Goal: Task Accomplishment & Management: Check status

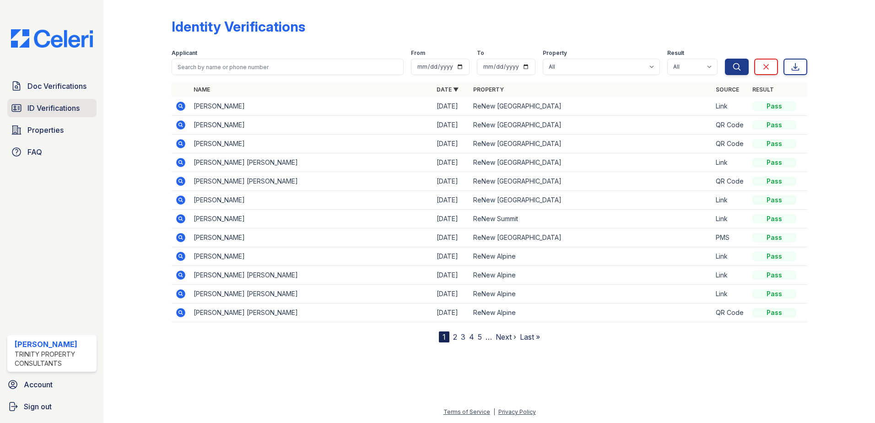
click at [60, 108] on span "ID Verifications" at bounding box center [53, 108] width 52 height 11
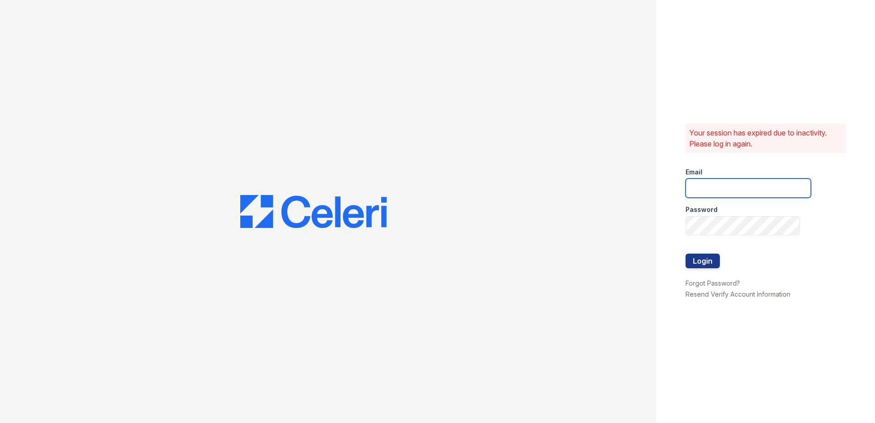
type input "mdanner@trinity-pm.com"
click at [695, 259] on button "Login" at bounding box center [703, 261] width 34 height 15
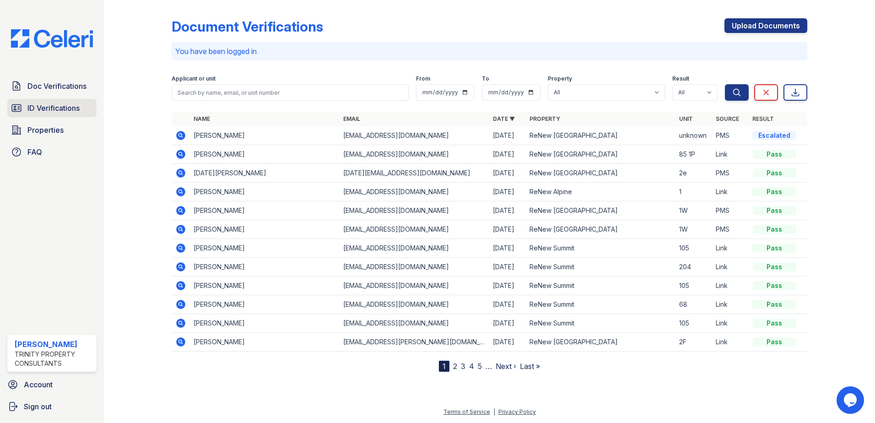
click at [47, 109] on span "ID Verifications" at bounding box center [53, 108] width 52 height 11
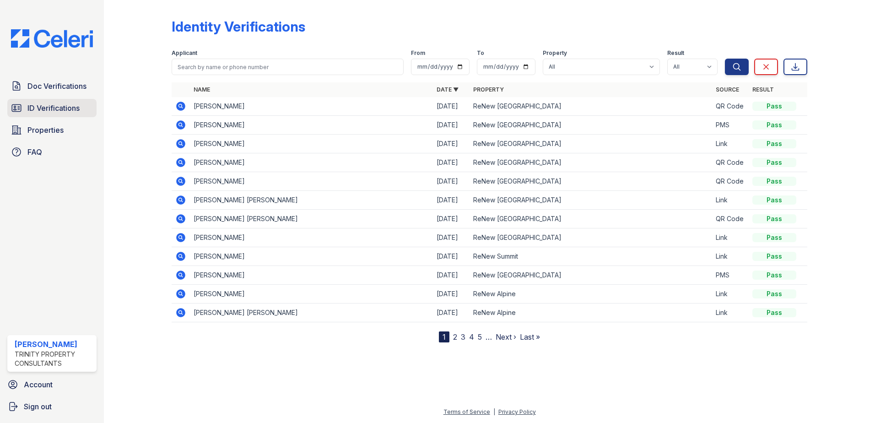
click at [90, 112] on link "ID Verifications" at bounding box center [51, 108] width 89 height 18
click at [178, 106] on icon at bounding box center [180, 106] width 9 height 9
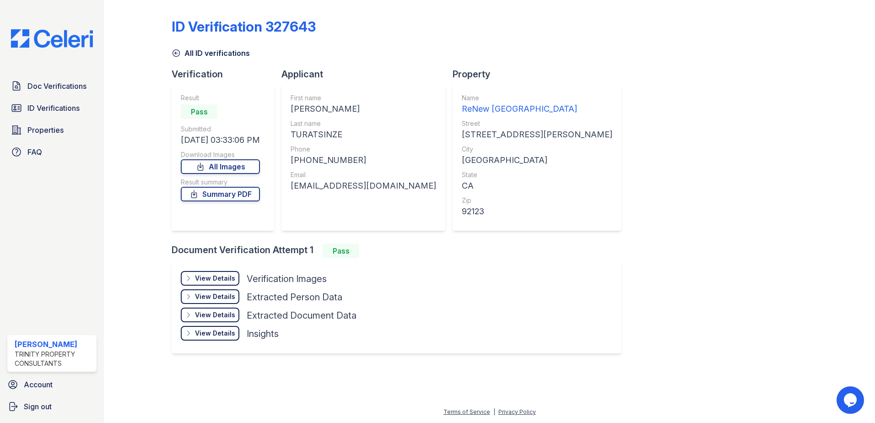
click at [219, 277] on div "View Details" at bounding box center [215, 278] width 40 height 9
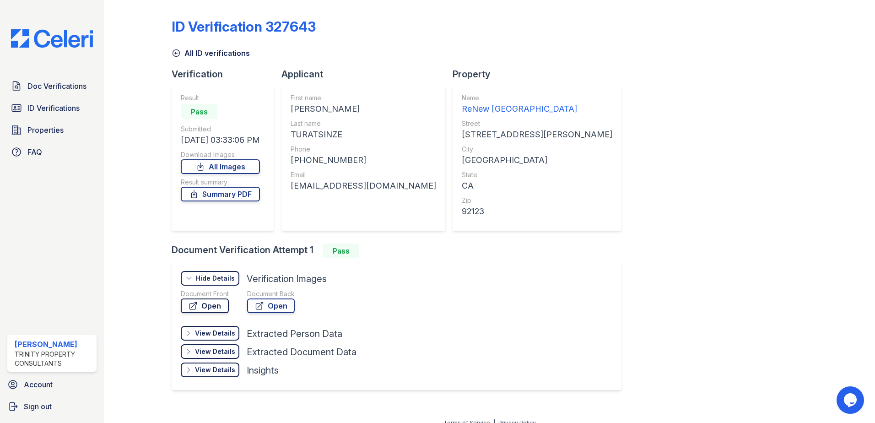
click at [217, 303] on link "Open" at bounding box center [205, 305] width 48 height 15
click at [62, 86] on span "Doc Verifications" at bounding box center [56, 86] width 59 height 11
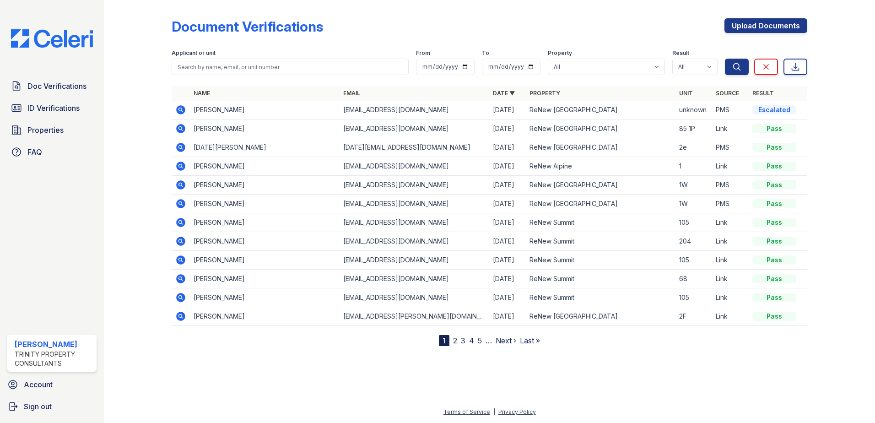
click at [178, 110] on icon at bounding box center [180, 109] width 9 height 9
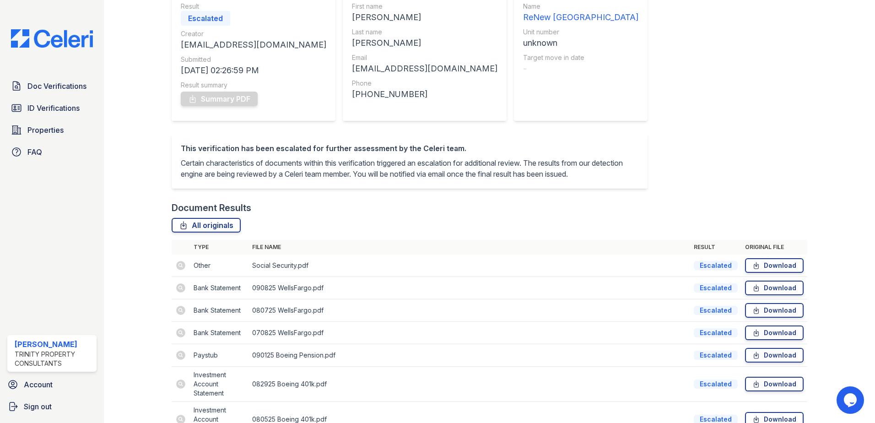
scroll to position [137, 0]
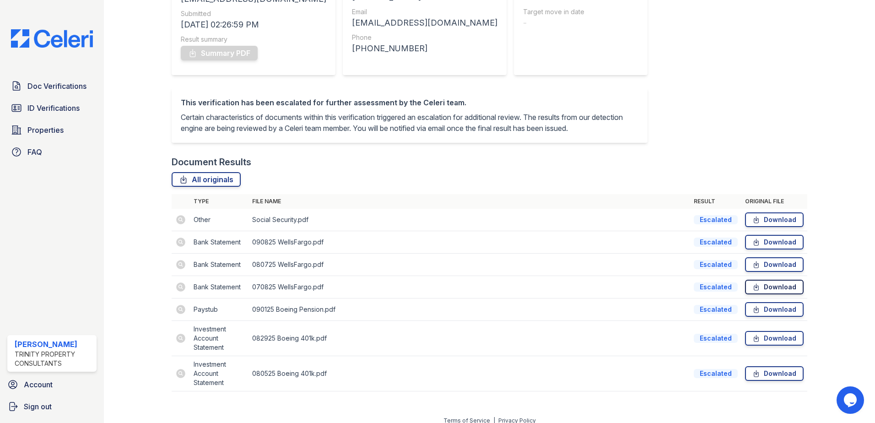
click at [765, 294] on link "Download" at bounding box center [774, 287] width 59 height 15
click at [774, 346] on link "Download" at bounding box center [774, 338] width 59 height 15
click at [760, 294] on link "Download" at bounding box center [774, 287] width 59 height 15
click at [76, 103] on span "ID Verifications" at bounding box center [53, 108] width 52 height 11
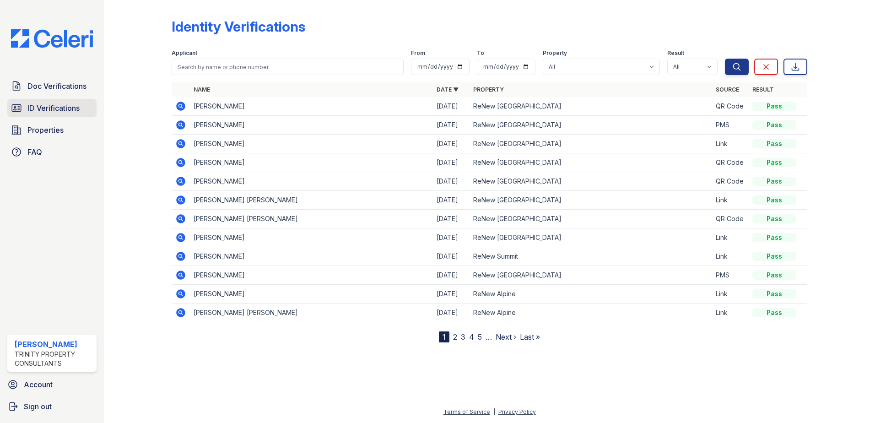
click at [74, 110] on span "ID Verifications" at bounding box center [53, 108] width 52 height 11
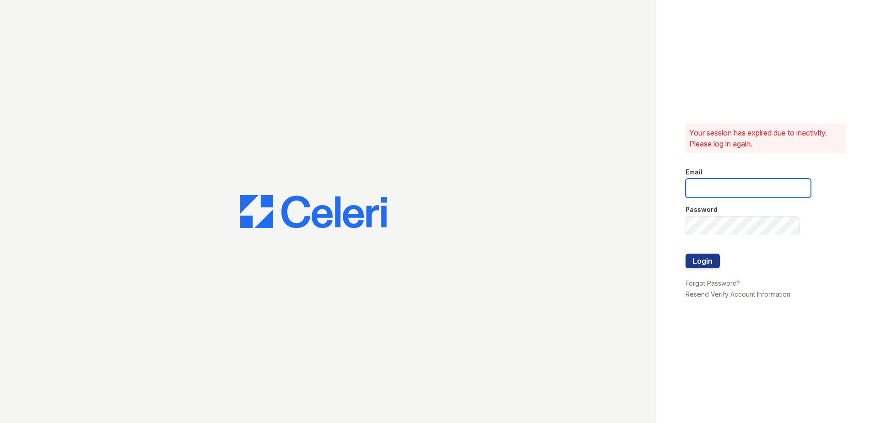
type input "mdanner@trinity-pm.com"
click at [700, 255] on button "Login" at bounding box center [703, 261] width 34 height 15
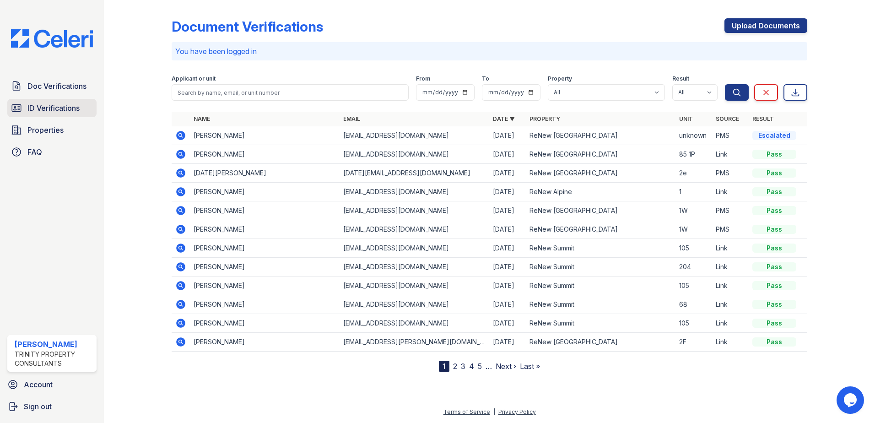
click at [60, 104] on span "ID Verifications" at bounding box center [53, 108] width 52 height 11
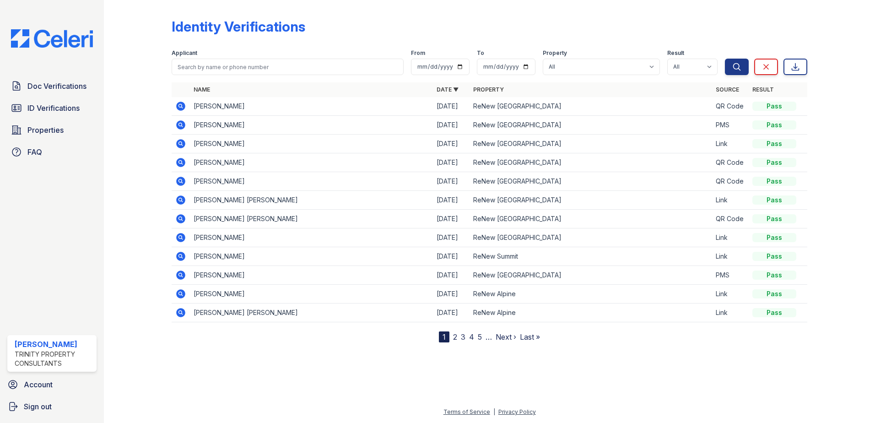
click at [180, 197] on icon at bounding box center [180, 199] width 9 height 9
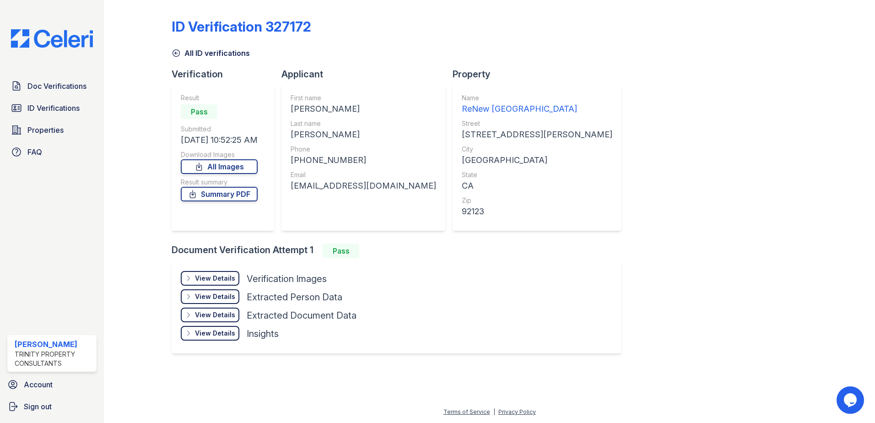
click at [218, 278] on div "View Details" at bounding box center [215, 278] width 40 height 9
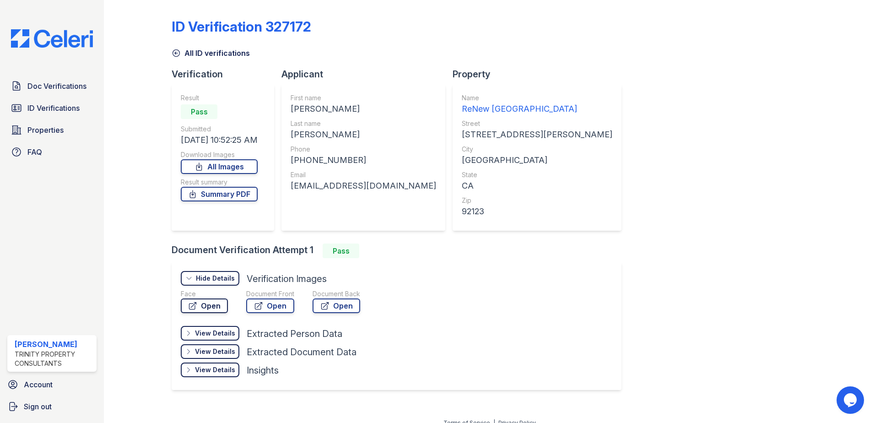
click at [216, 302] on link "Open" at bounding box center [204, 305] width 47 height 15
click at [30, 93] on link "Doc Verifications" at bounding box center [51, 86] width 89 height 18
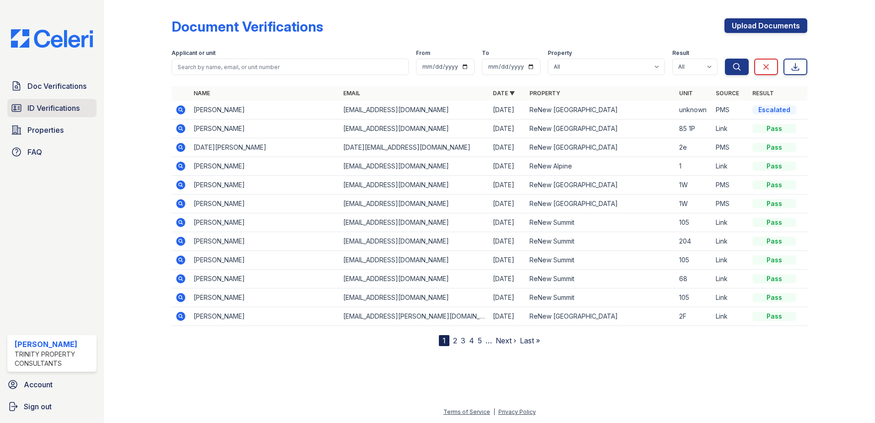
click at [54, 108] on span "ID Verifications" at bounding box center [53, 108] width 52 height 11
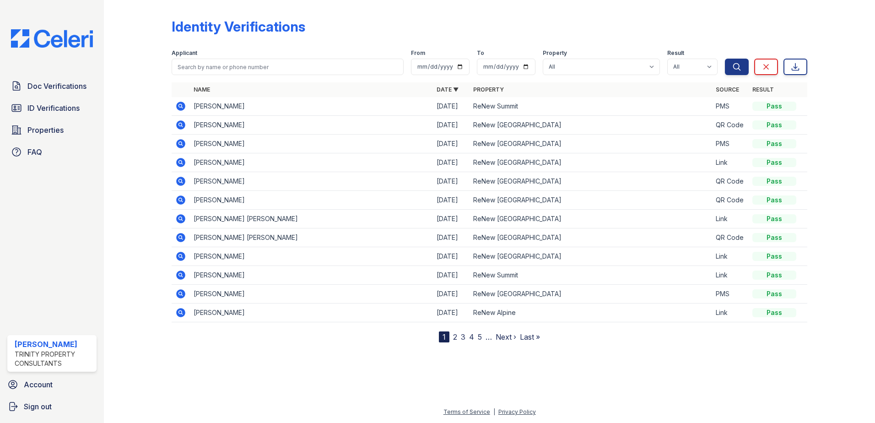
click at [181, 146] on icon at bounding box center [180, 143] width 9 height 9
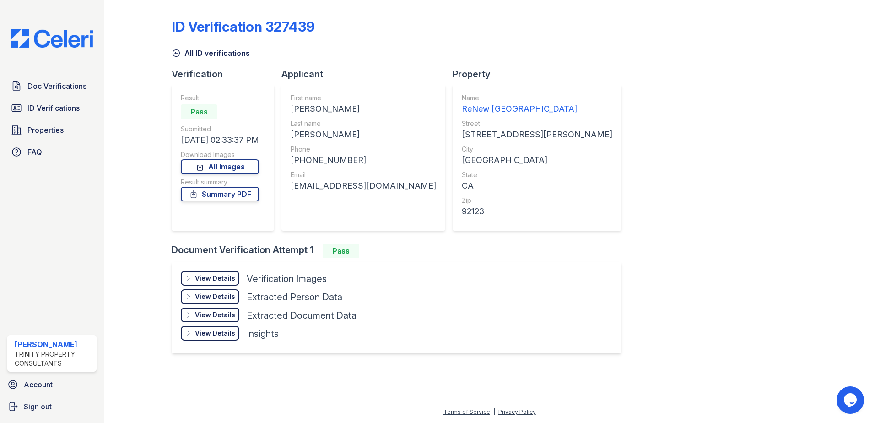
click at [200, 273] on div "View Details Details" at bounding box center [210, 278] width 59 height 15
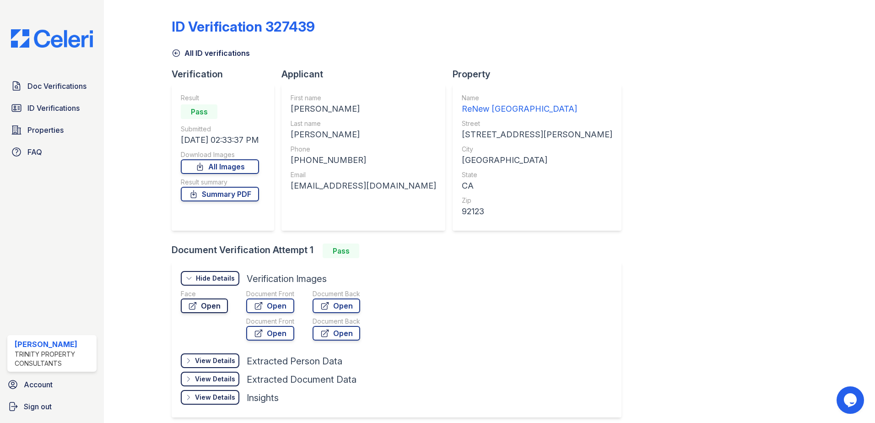
click at [210, 305] on link "Open" at bounding box center [204, 305] width 47 height 15
click at [220, 303] on link "Open" at bounding box center [204, 305] width 47 height 15
click at [75, 90] on span "Doc Verifications" at bounding box center [56, 86] width 59 height 11
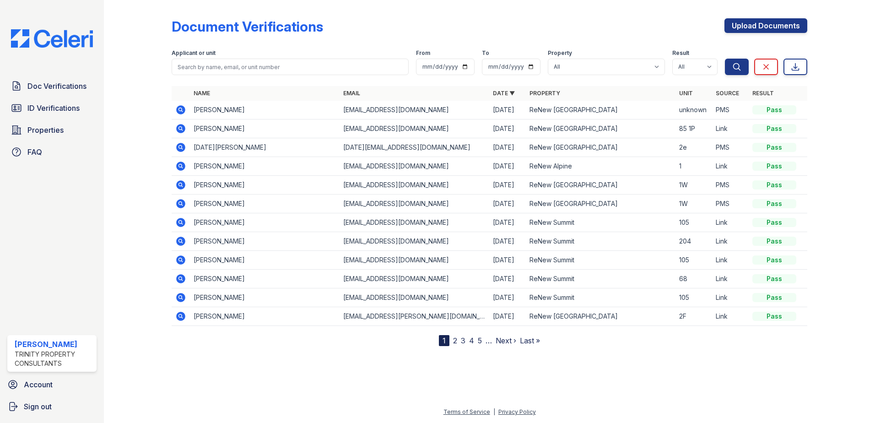
click at [183, 108] on icon at bounding box center [180, 109] width 9 height 9
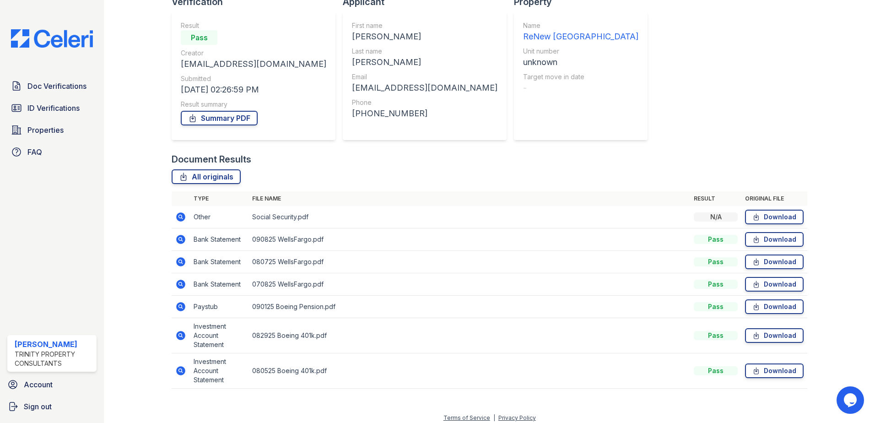
scroll to position [78, 0]
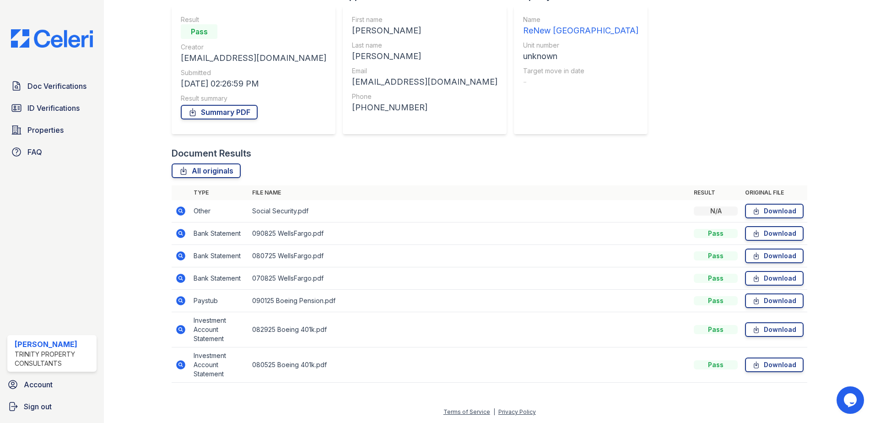
click at [757, 269] on td "Download" at bounding box center [774, 278] width 66 height 22
click at [182, 278] on icon at bounding box center [180, 278] width 9 height 9
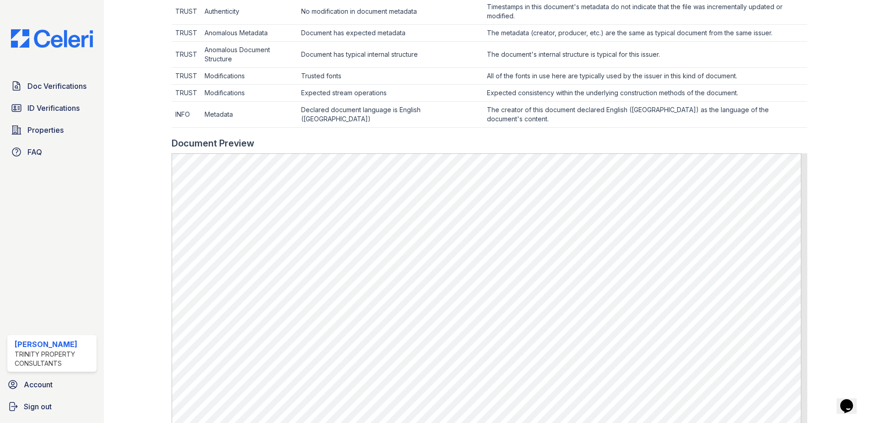
scroll to position [320, 0]
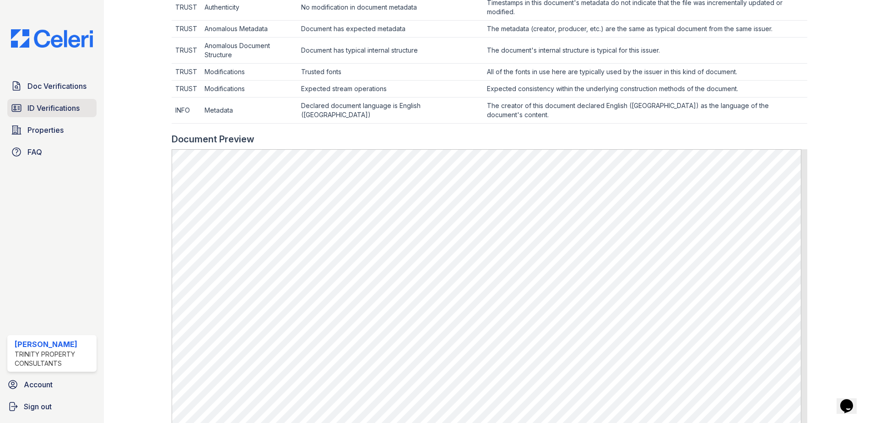
click at [33, 102] on link "ID Verifications" at bounding box center [51, 108] width 89 height 18
